Goal: Information Seeking & Learning: Compare options

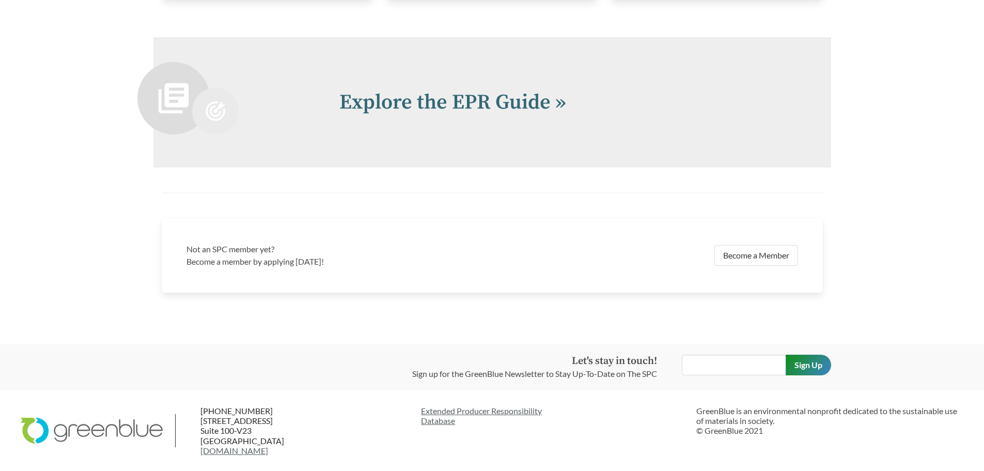
scroll to position [2280, 0]
click at [476, 100] on link "Explore the EPR Guide »" at bounding box center [452, 102] width 227 height 26
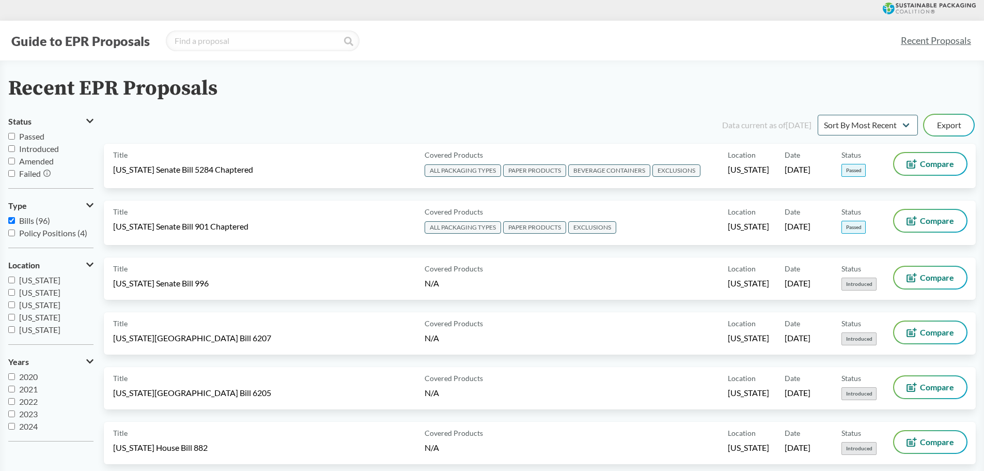
drag, startPoint x: 825, startPoint y: 61, endPoint x: 677, endPoint y: 46, distance: 149.0
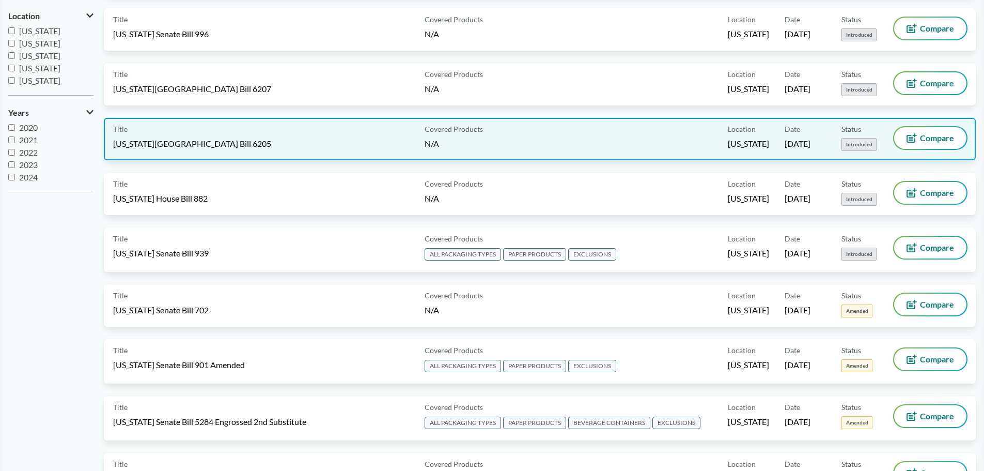
scroll to position [310, 0]
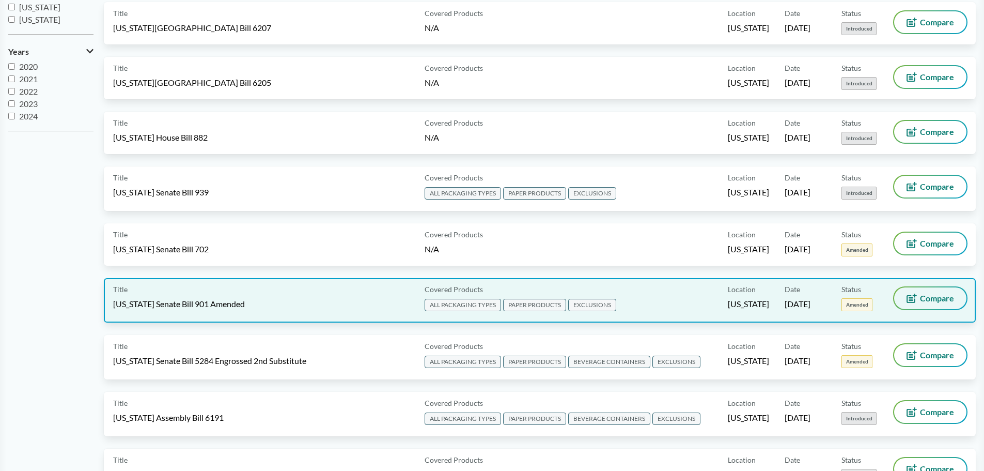
click at [914, 293] on icon at bounding box center [912, 297] width 10 height 9
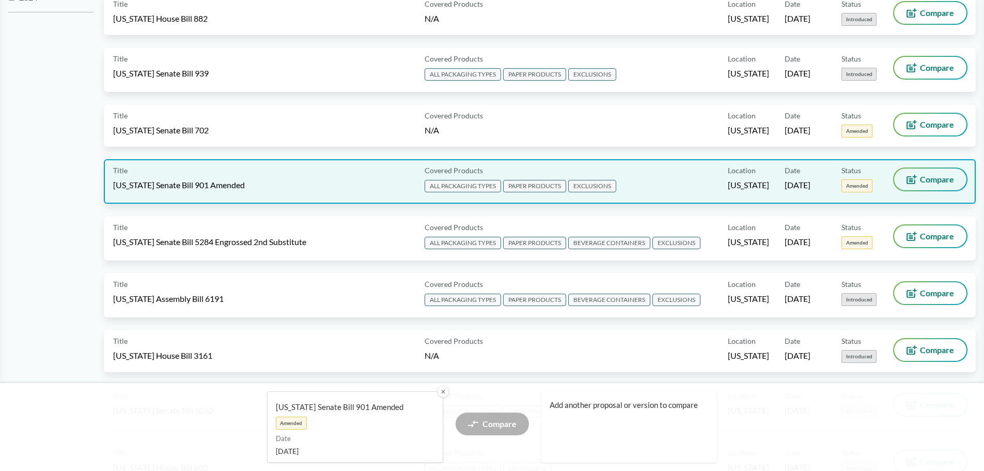
scroll to position [465, 0]
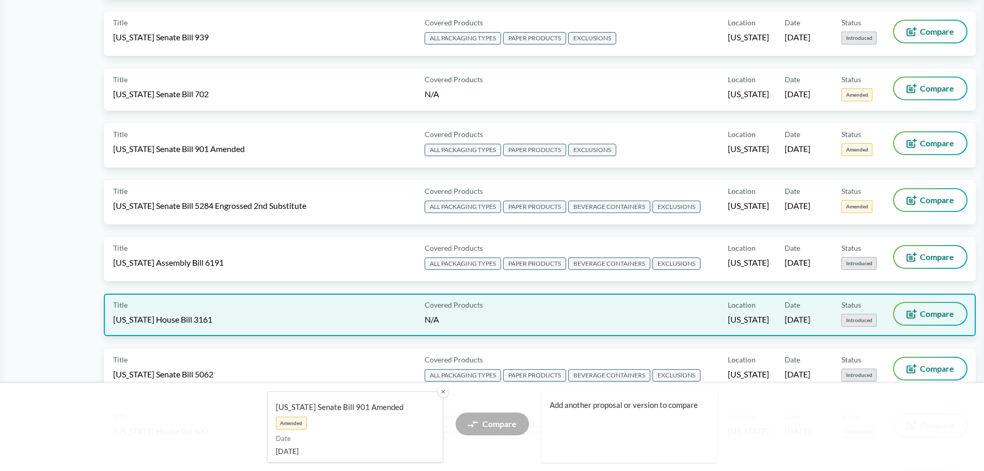
click at [931, 314] on span "Compare" at bounding box center [937, 313] width 34 height 8
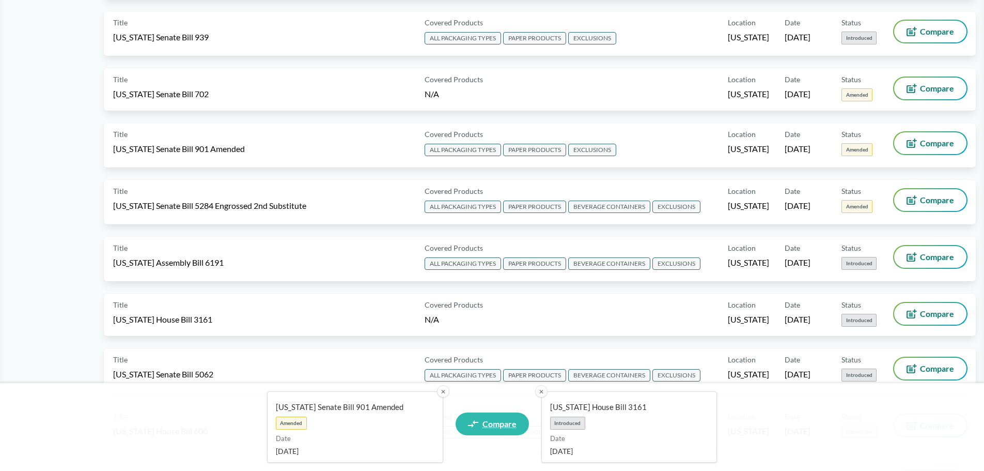
click at [511, 424] on span "Compare" at bounding box center [499, 423] width 34 height 8
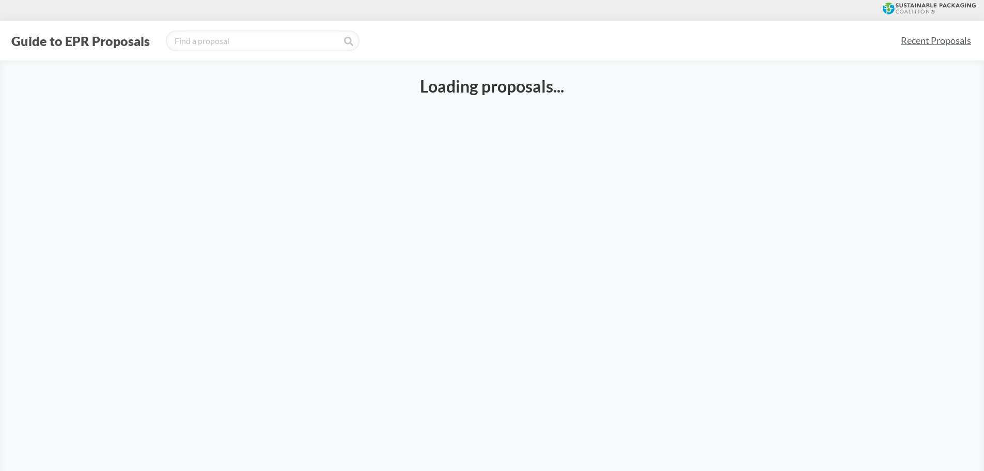
select select "SB901T"
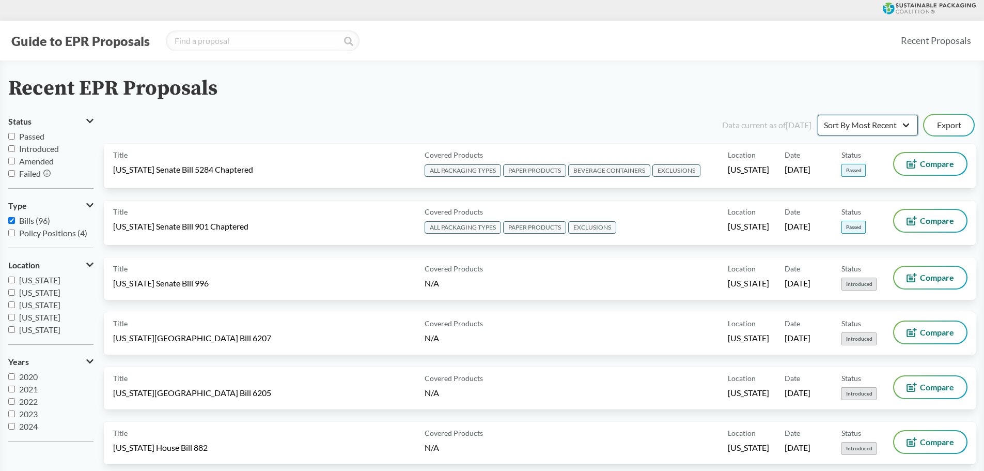
click at [881, 124] on select "Sort By Most Recent Sort By Status" at bounding box center [868, 125] width 100 height 21
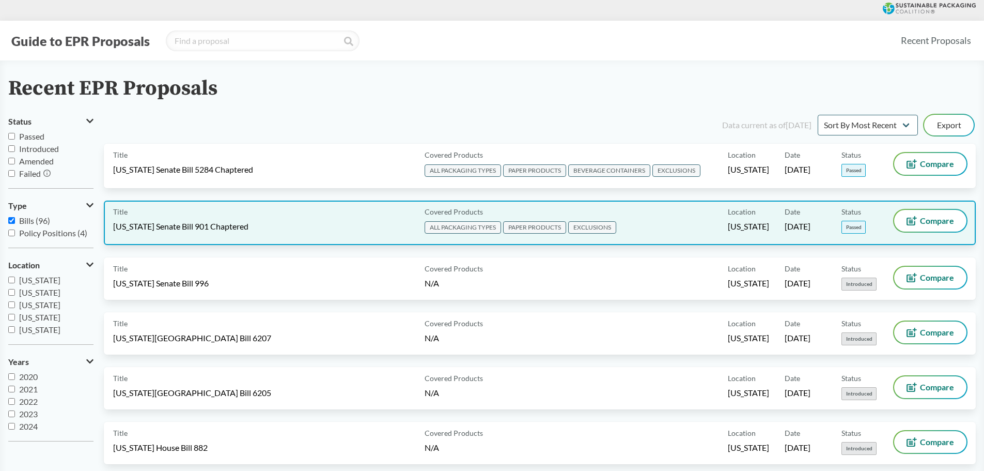
click at [223, 231] on span "[US_STATE] Senate Bill 901 Chaptered" at bounding box center [180, 226] width 135 height 11
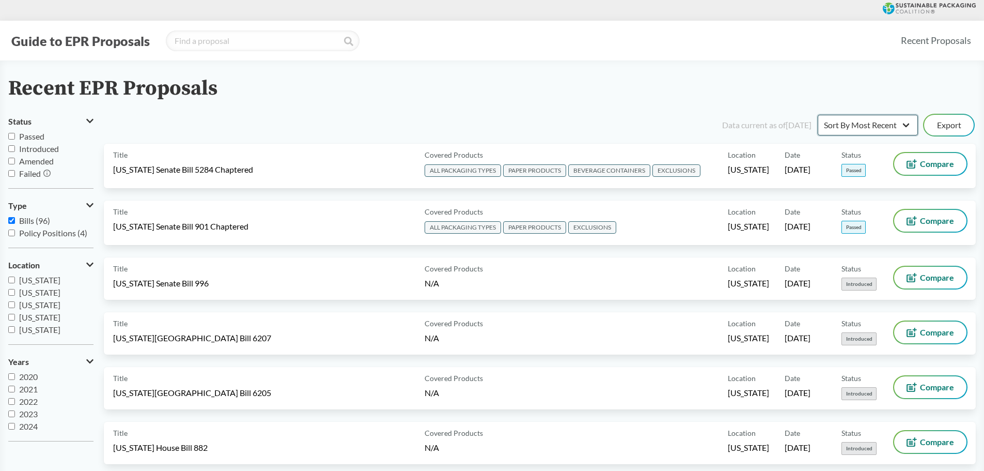
click at [875, 125] on select "Sort By Most Recent Sort By Status" at bounding box center [868, 125] width 100 height 21
click at [883, 121] on select "Sort By Most Recent Sort By Status" at bounding box center [868, 125] width 100 height 21
